Goal: Navigation & Orientation: Find specific page/section

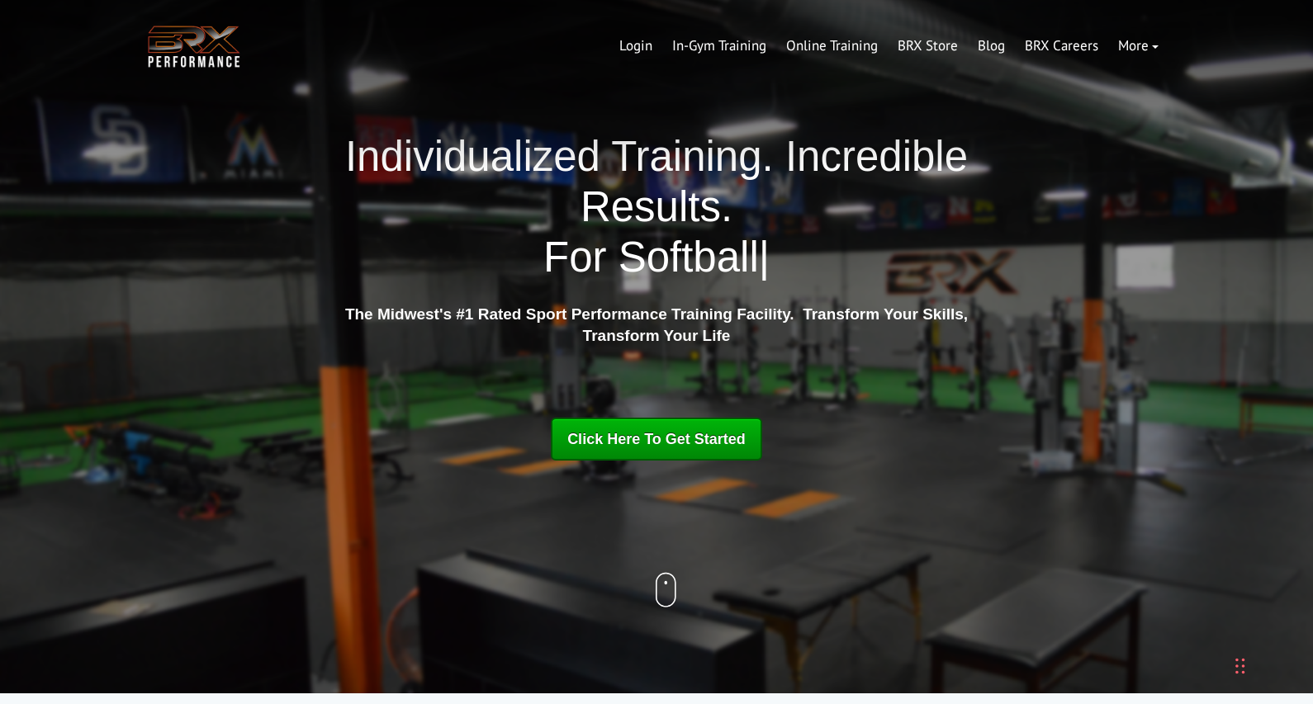
drag, startPoint x: 0, startPoint y: 0, endPoint x: 401, endPoint y: 66, distance: 406.7
click at [401, 66] on div "BRX Transparent Logo-2 Login In-Gym Training Online Training BRX Store Blog BRX…" at bounding box center [656, 46] width 1024 height 50
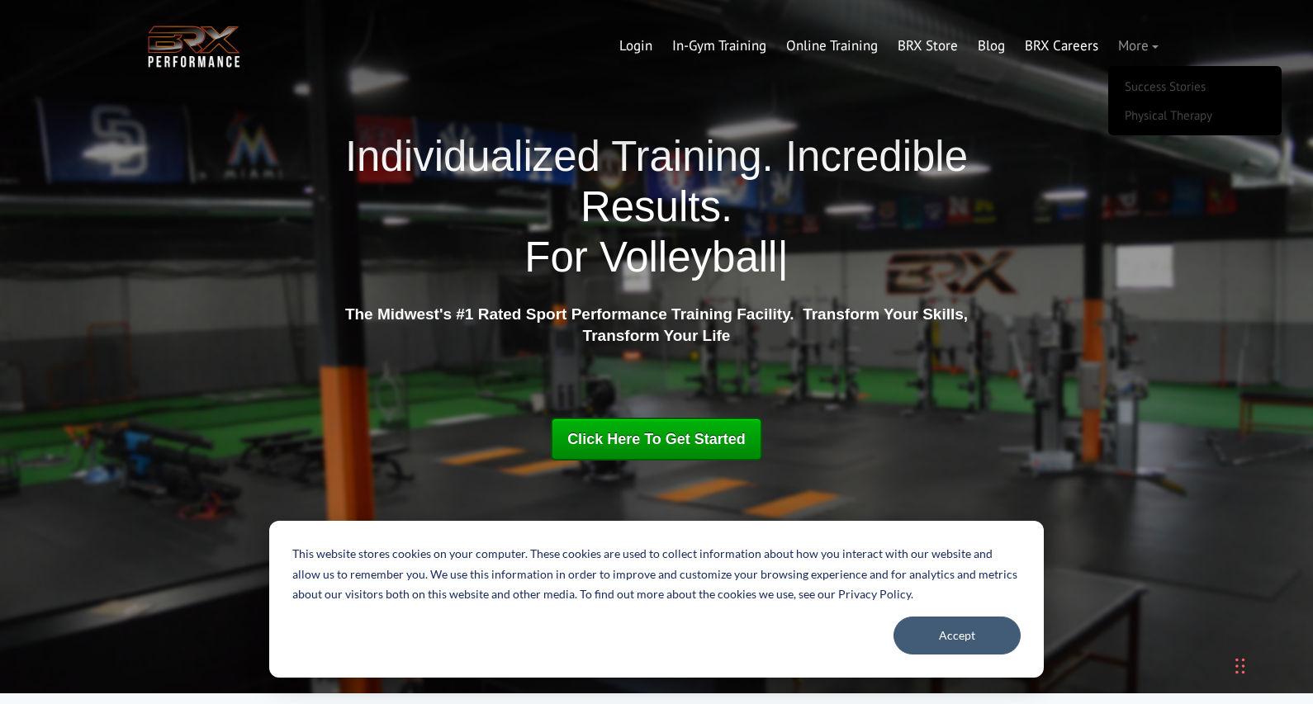
click at [1143, 44] on link "More" at bounding box center [1138, 46] width 60 height 40
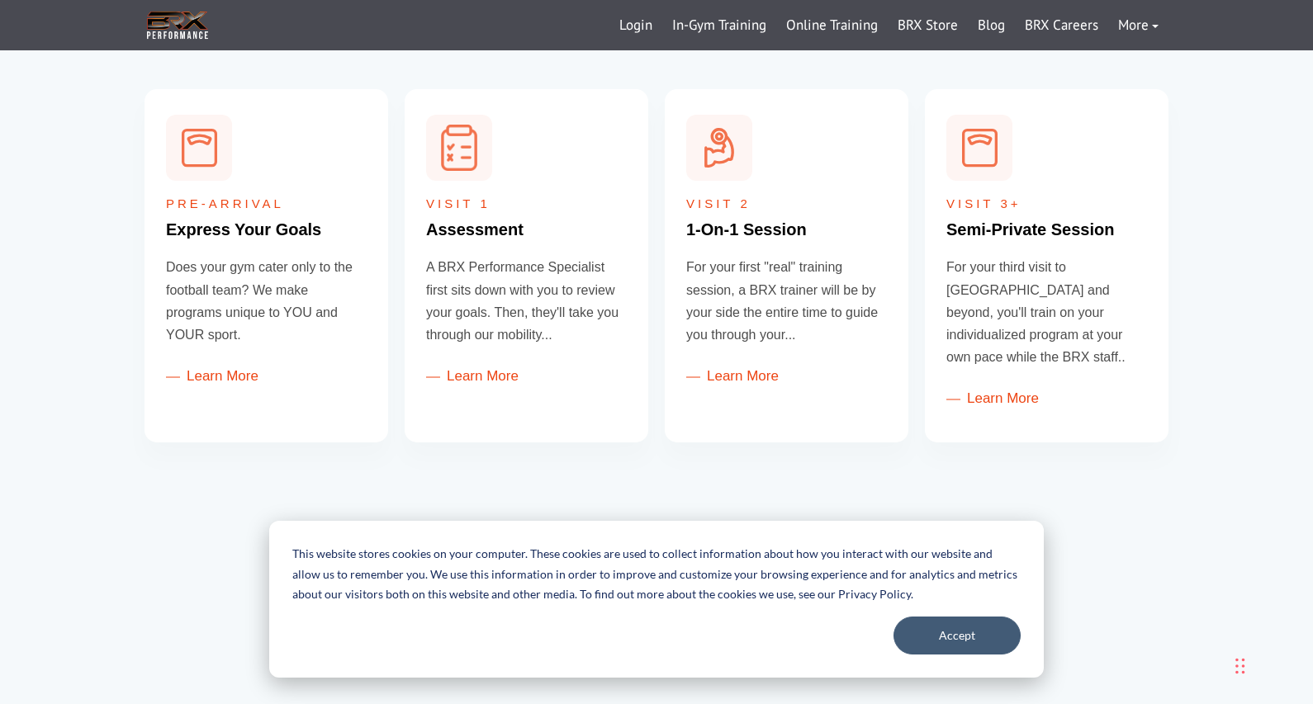
scroll to position [678, 0]
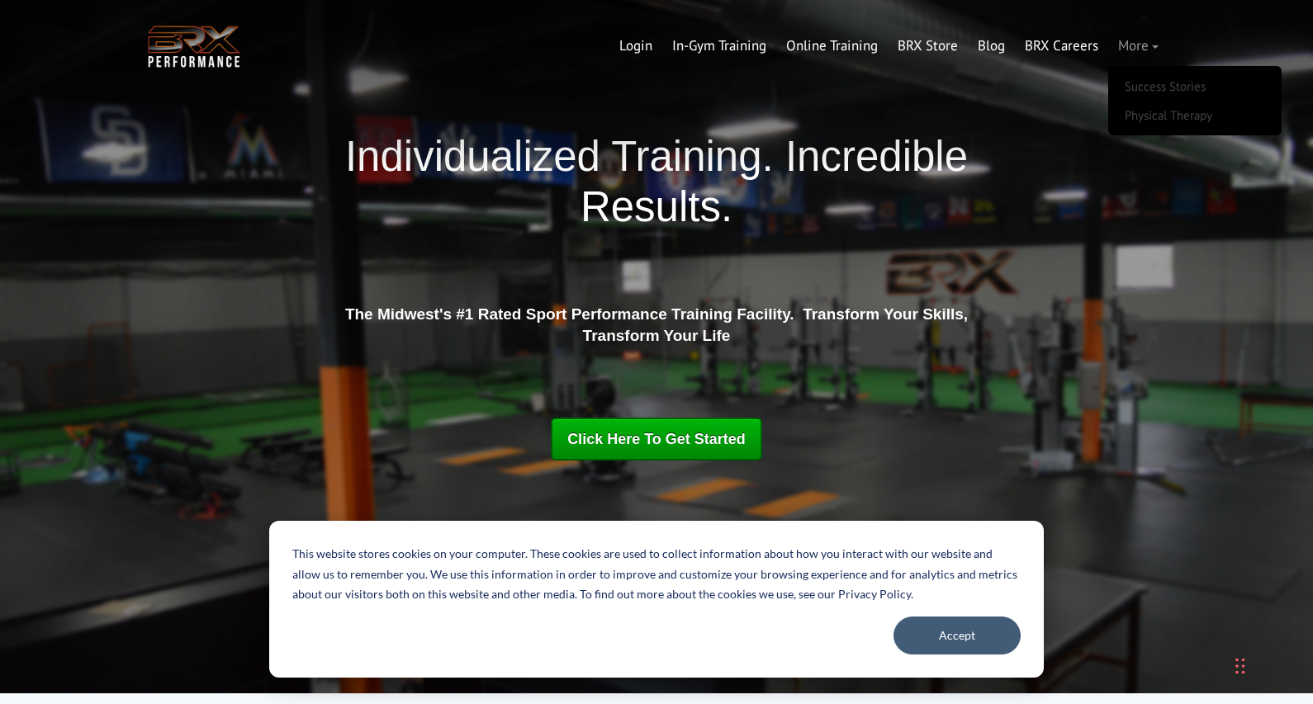
click at [1132, 43] on link "More" at bounding box center [1138, 46] width 60 height 40
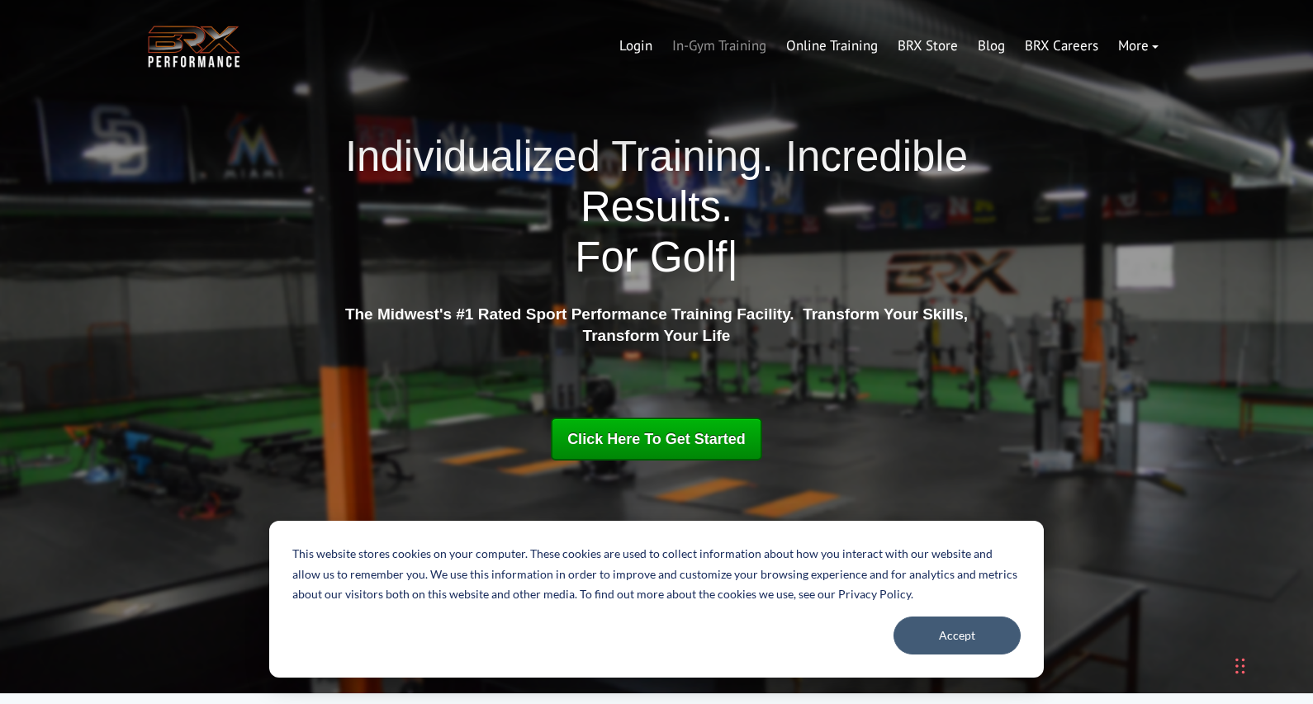
click at [709, 43] on link "In-Gym Training" at bounding box center [719, 46] width 114 height 40
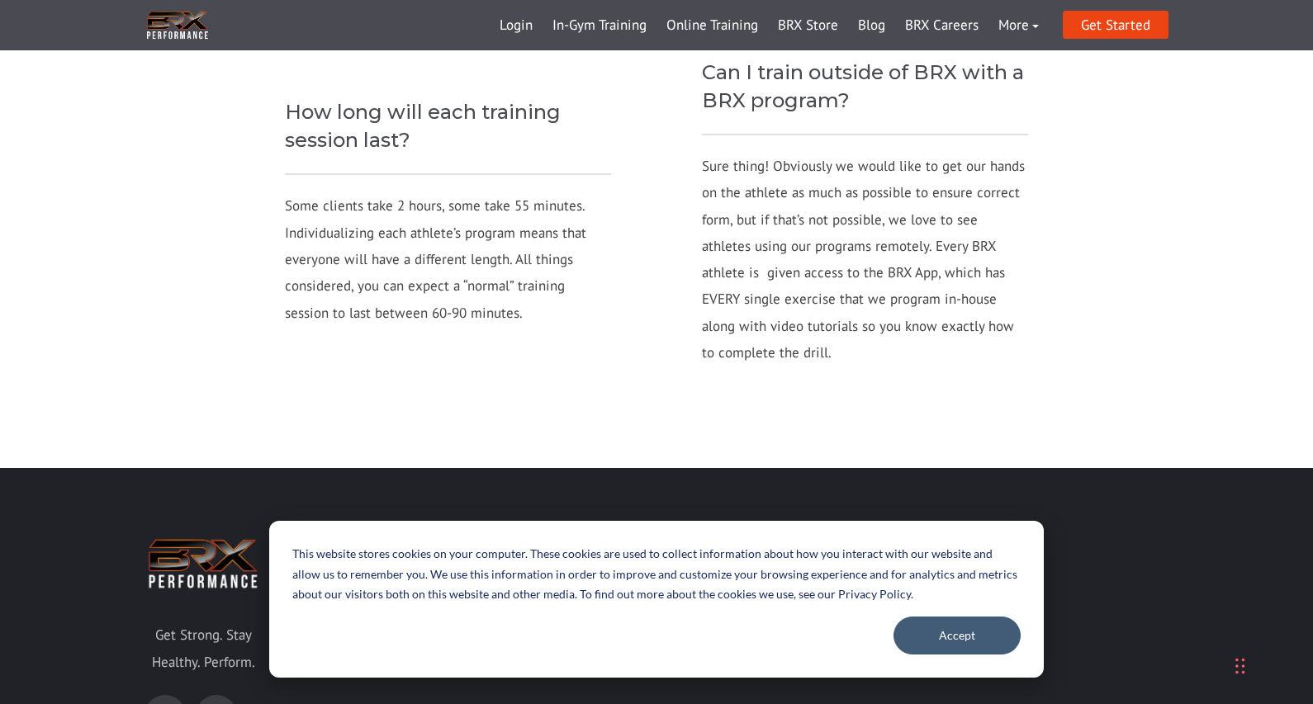
scroll to position [2579, 0]
